Goal: Check status: Check status

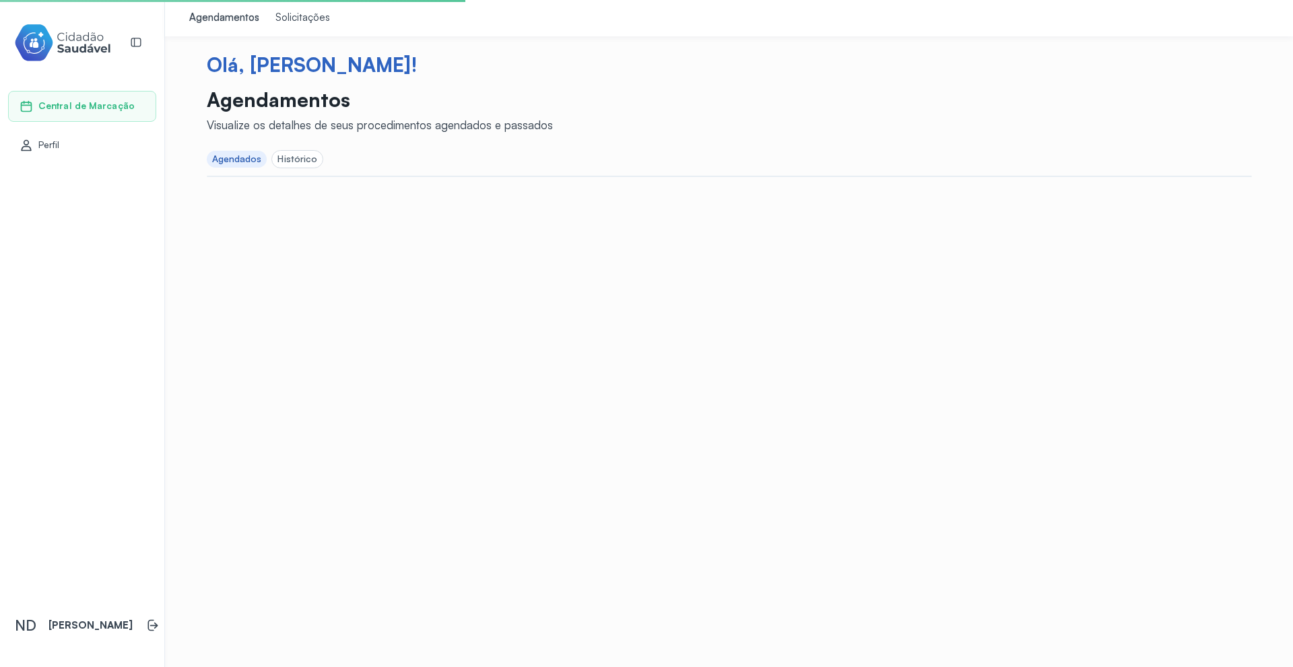
click at [297, 20] on div "Solicitações" at bounding box center [302, 17] width 55 height 13
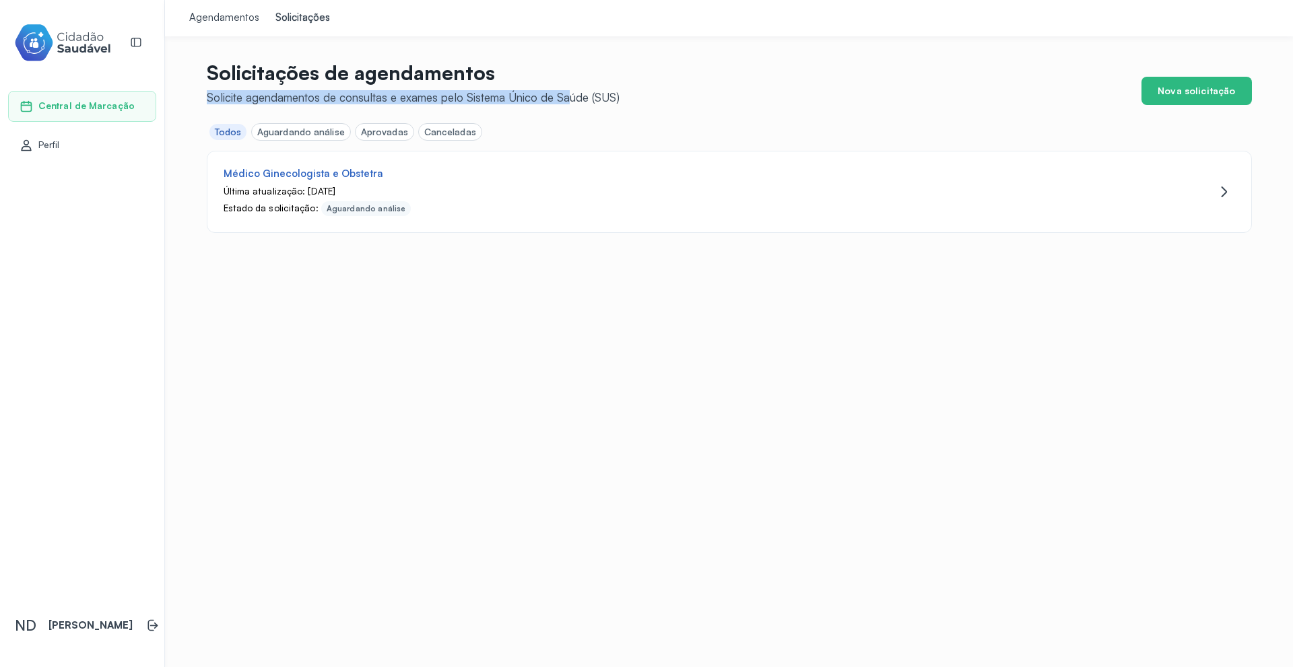
drag, startPoint x: 208, startPoint y: 95, endPoint x: 539, endPoint y: 98, distance: 331.3
click at [562, 97] on div "Solicite agendamentos de consultas e exames pelo Sistema Único de Saúde (SUS)" at bounding box center [413, 97] width 413 height 14
click at [1234, 188] on div "Médico Ginecologista e Obstetra Última atualização: [DATE] Estado da solicitaçã…" at bounding box center [729, 191] width 1022 height 75
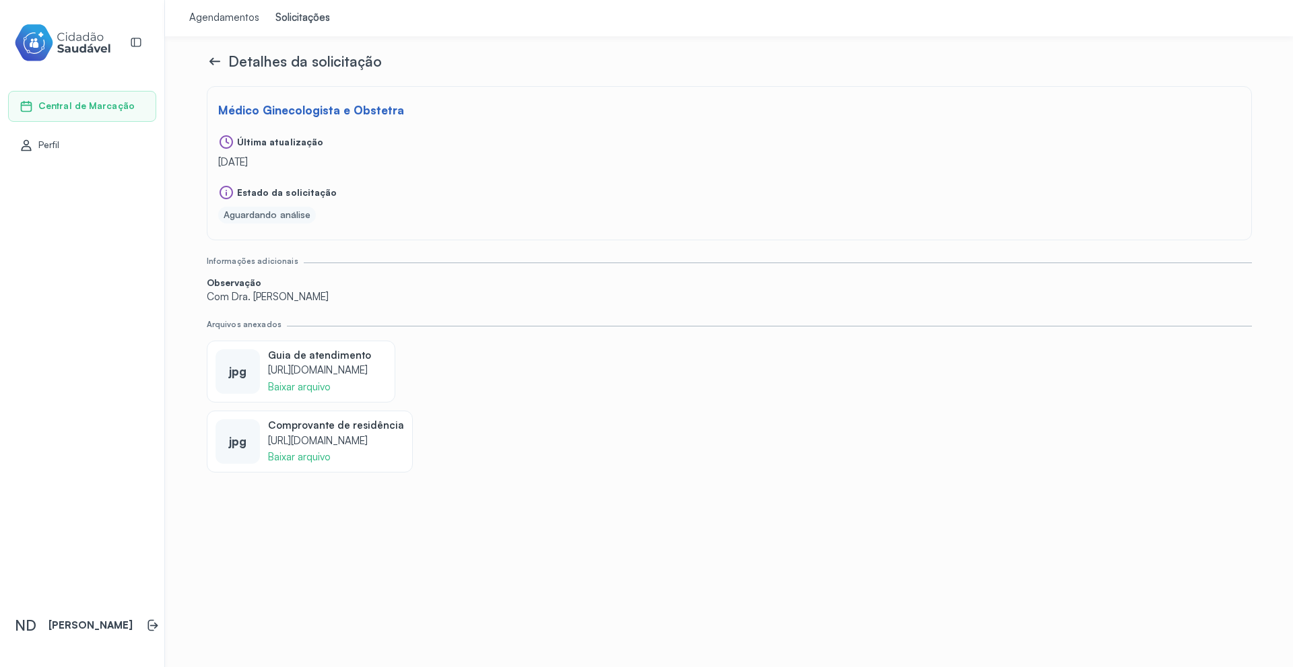
click at [213, 61] on icon at bounding box center [215, 61] width 16 height 16
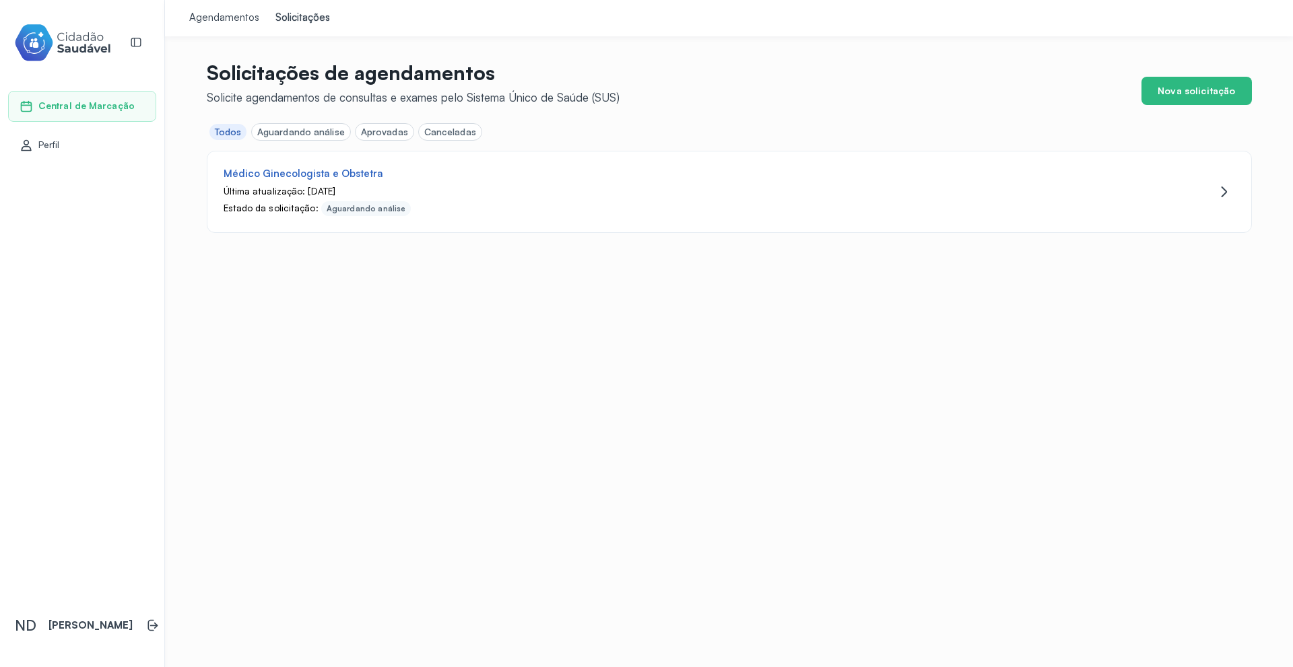
click at [227, 29] on link "Agendamentos" at bounding box center [224, 18] width 86 height 36
